Goal: Task Accomplishment & Management: Manage account settings

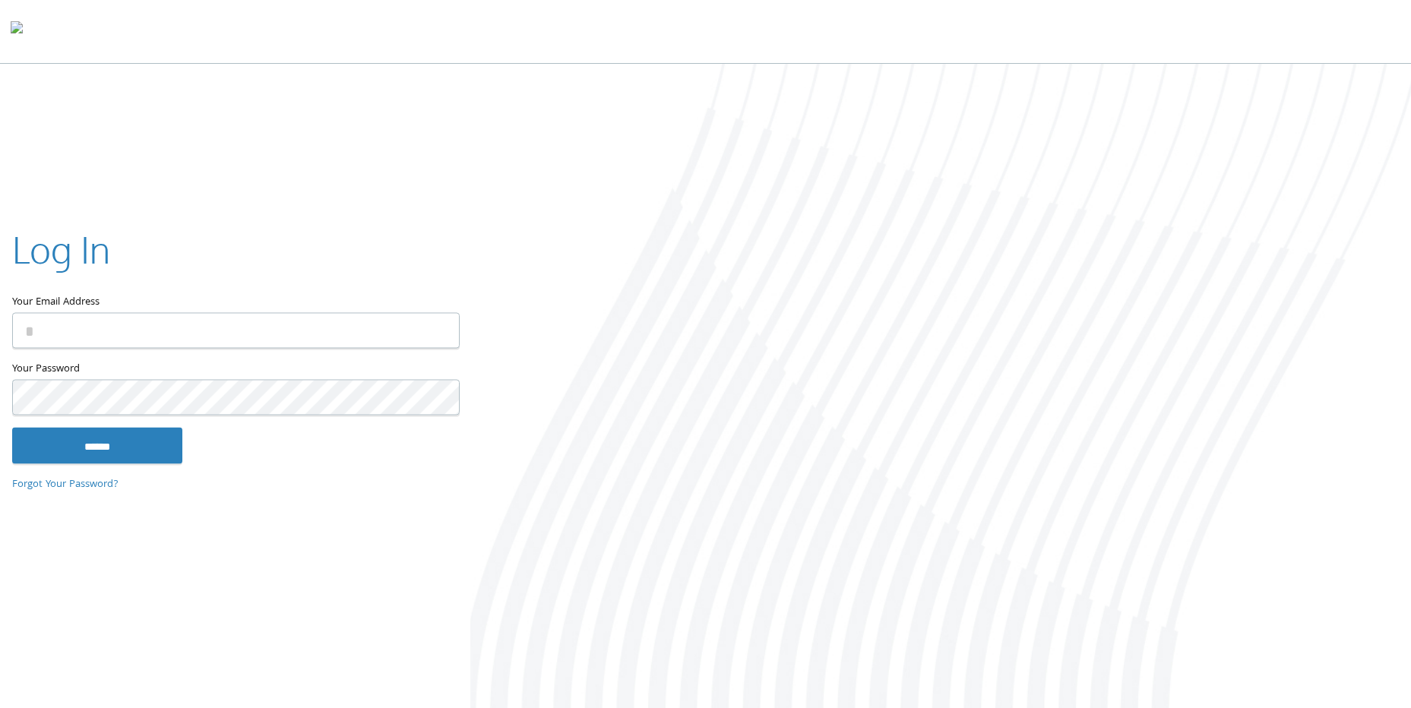
click at [231, 329] on input "Your Email Address" at bounding box center [236, 331] width 448 height 36
type input "**********"
click at [12, 428] on input "******" at bounding box center [97, 446] width 170 height 36
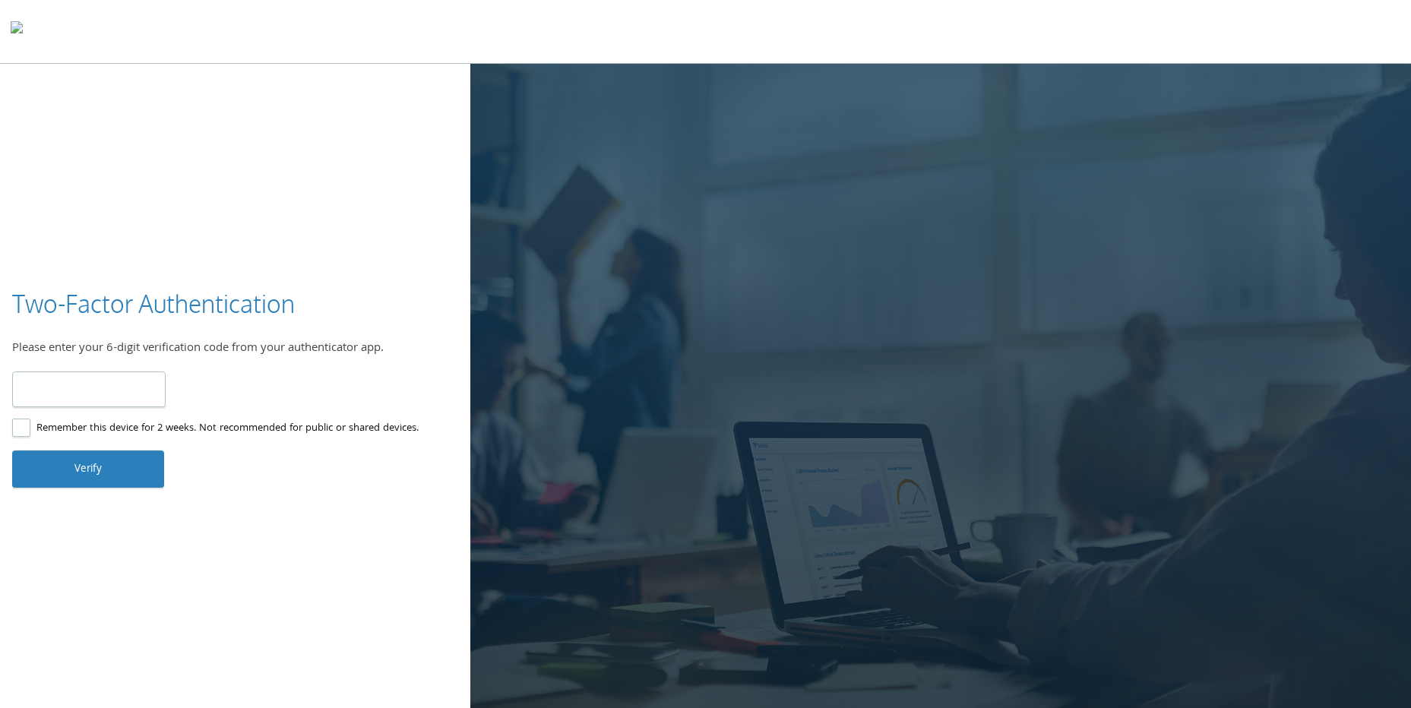
type input "******"
